Goal: Transaction & Acquisition: Purchase product/service

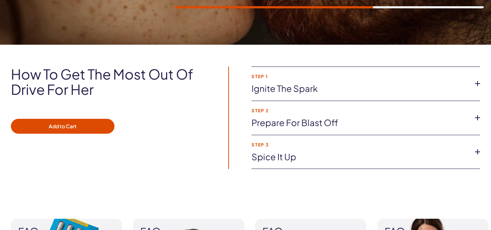
scroll to position [481, 0]
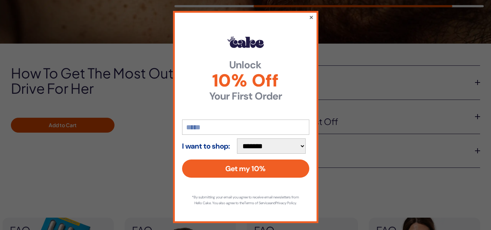
click at [310, 17] on button "×" at bounding box center [311, 17] width 5 height 9
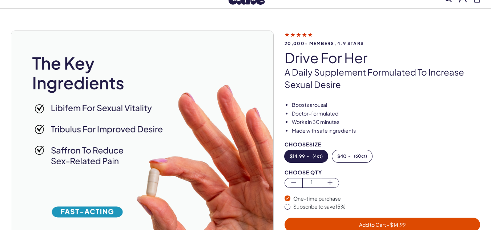
scroll to position [0, 0]
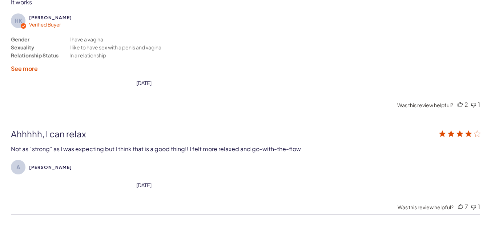
scroll to position [1369, 0]
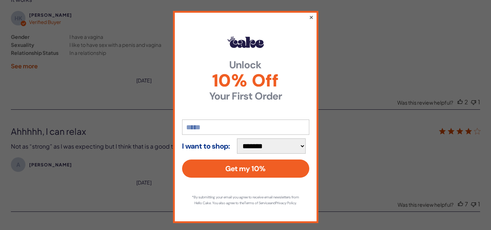
click at [309, 15] on button "×" at bounding box center [311, 17] width 5 height 9
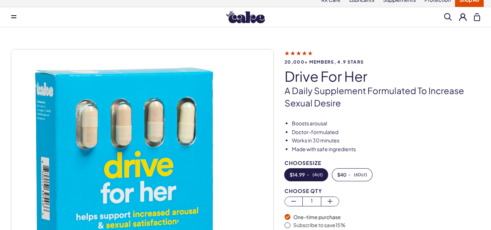
scroll to position [0, 0]
